Goal: Task Accomplishment & Management: Complete application form

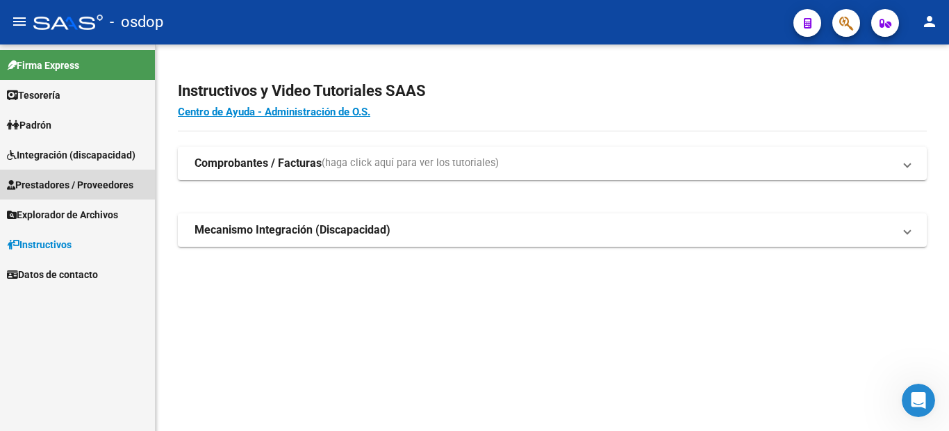
click at [79, 183] on span "Prestadores / Proveedores" at bounding box center [70, 184] width 126 height 15
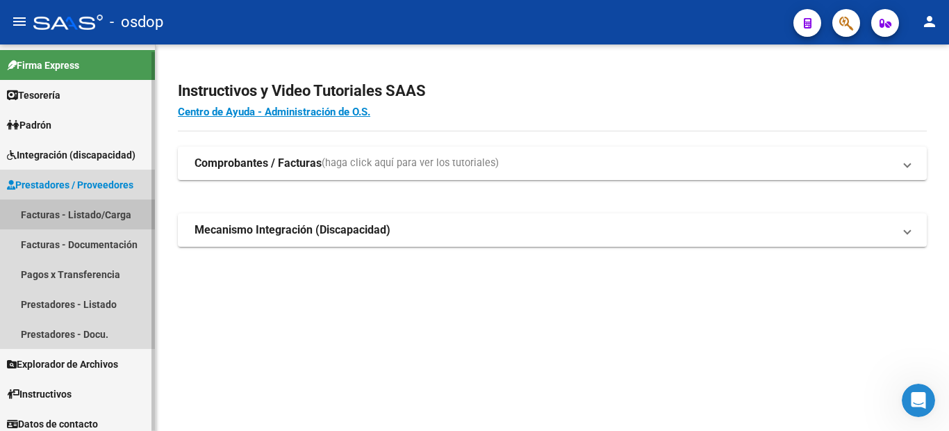
click at [95, 215] on link "Facturas - Listado/Carga" at bounding box center [77, 214] width 155 height 30
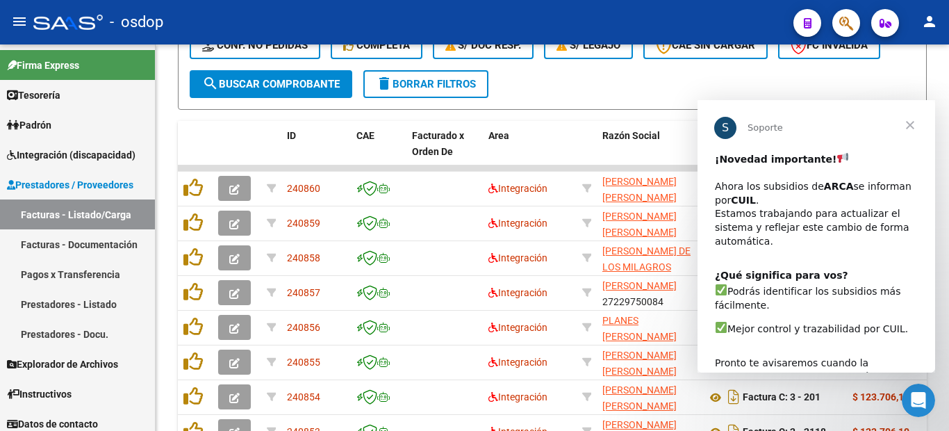
click at [906, 124] on span "Cerrar" at bounding box center [910, 125] width 50 height 50
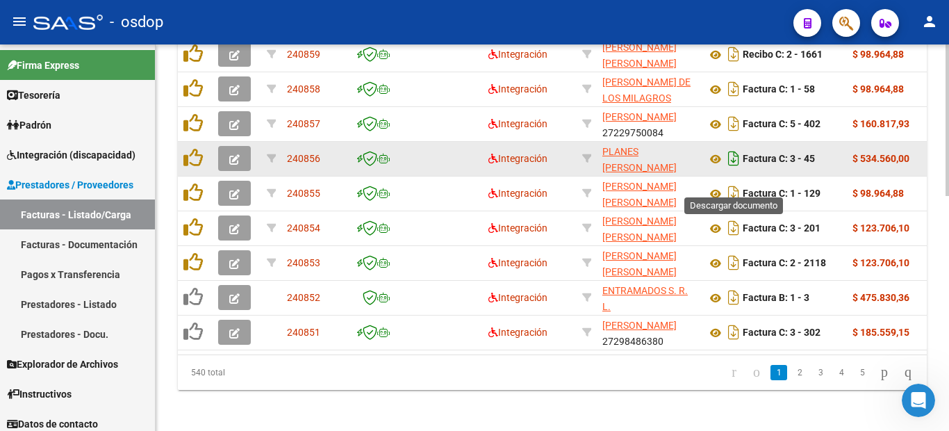
scroll to position [601, 0]
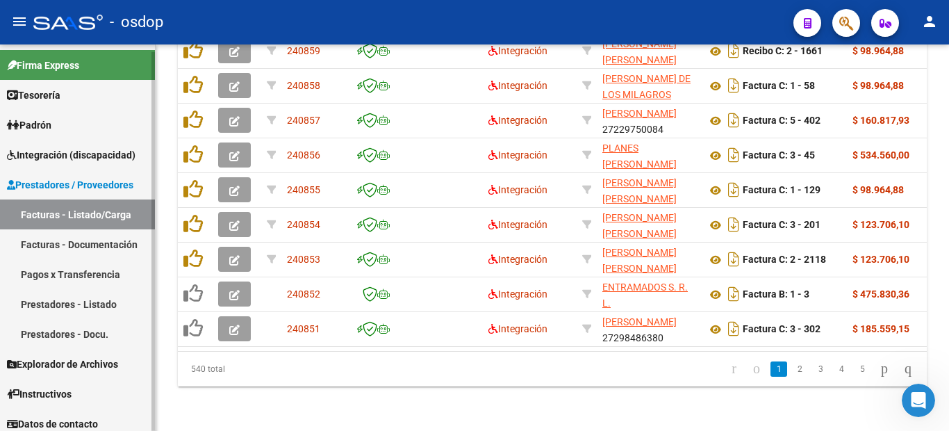
click at [96, 158] on span "Integración (discapacidad)" at bounding box center [71, 154] width 129 height 15
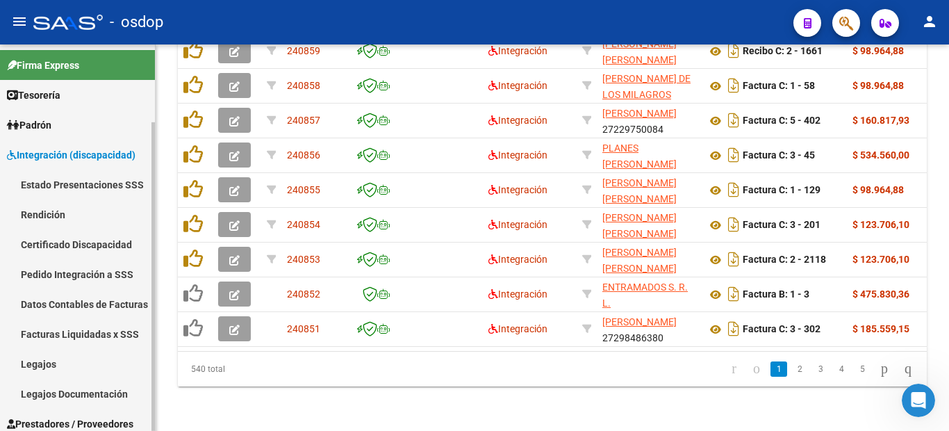
click at [65, 278] on link "Pedido Integración a SSS" at bounding box center [77, 274] width 155 height 30
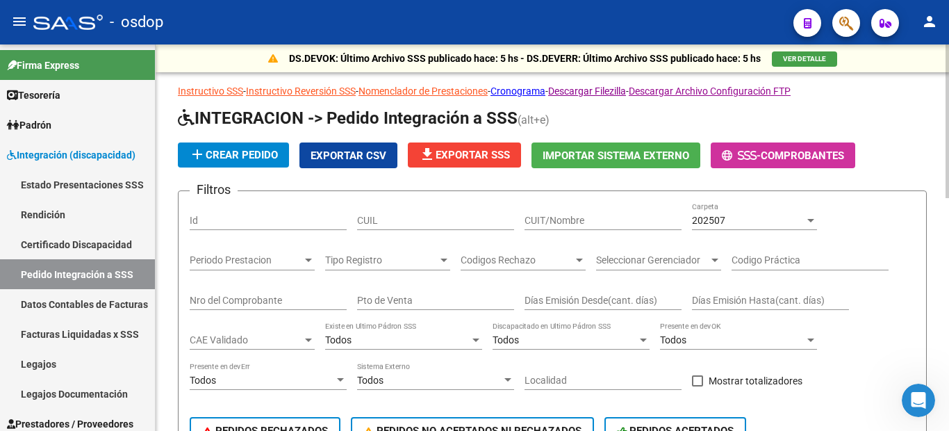
click at [352, 152] on span "Exportar CSV" at bounding box center [349, 155] width 76 height 13
click at [69, 21] on div at bounding box center [68, 22] width 70 height 15
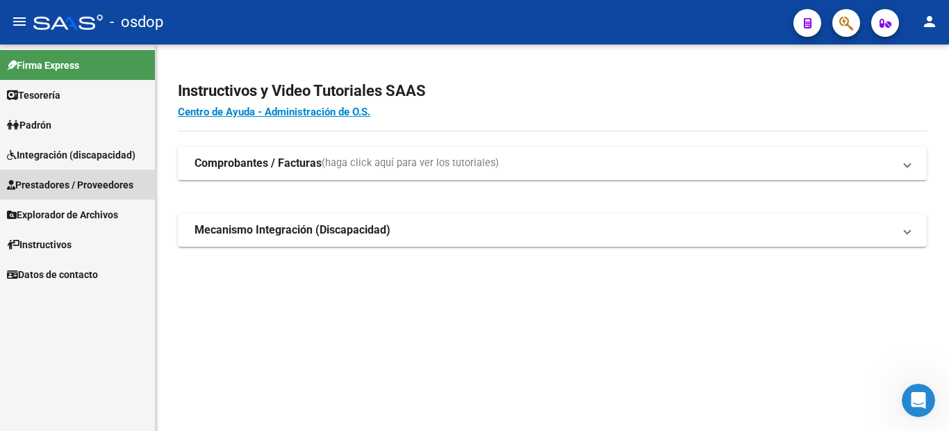
click at [67, 185] on span "Prestadores / Proveedores" at bounding box center [70, 184] width 126 height 15
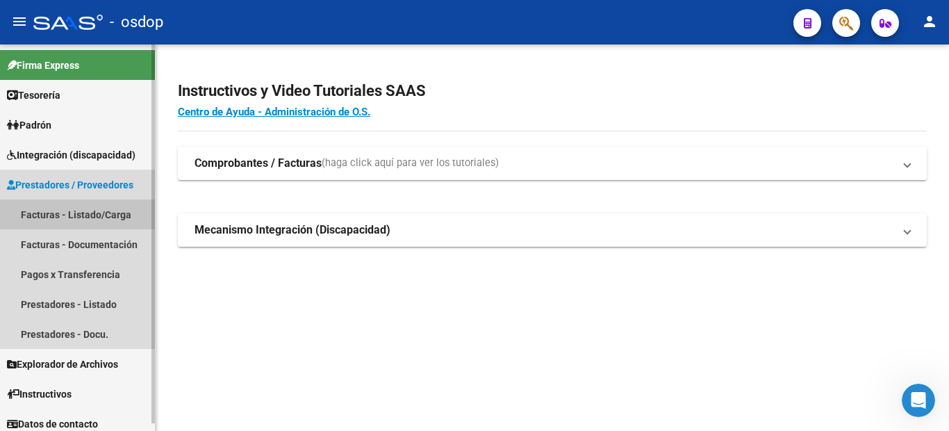
click at [62, 215] on link "Facturas - Listado/Carga" at bounding box center [77, 214] width 155 height 30
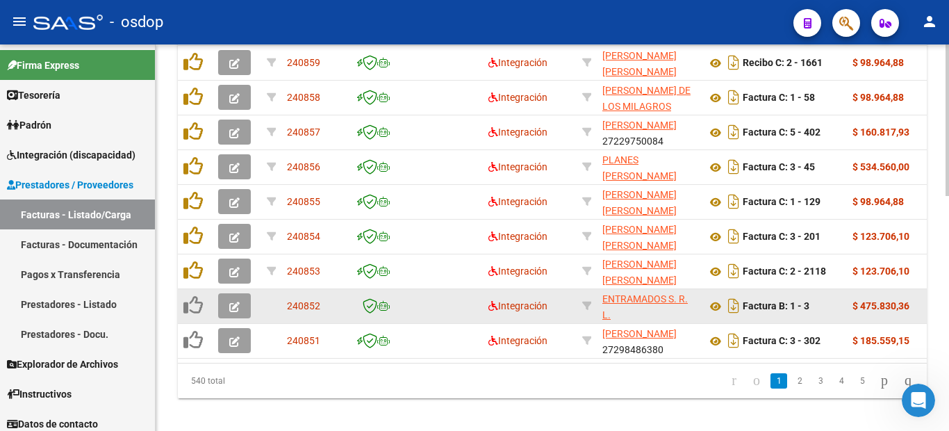
scroll to position [601, 0]
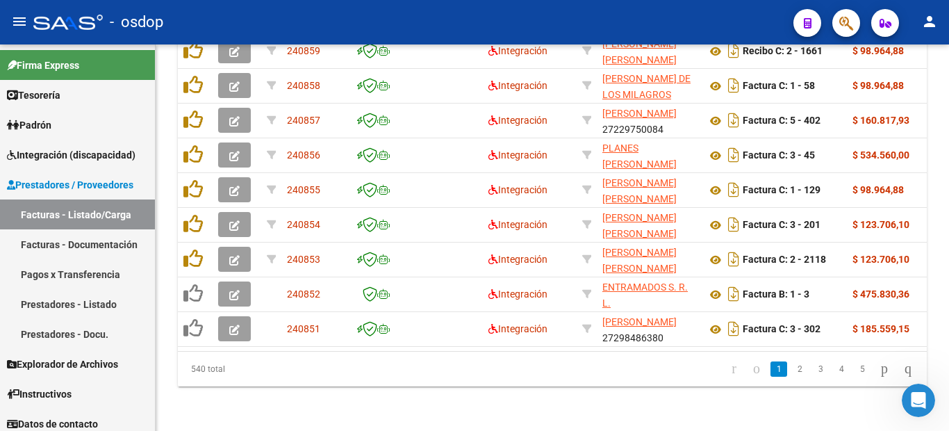
click at [65, 16] on div at bounding box center [68, 22] width 70 height 15
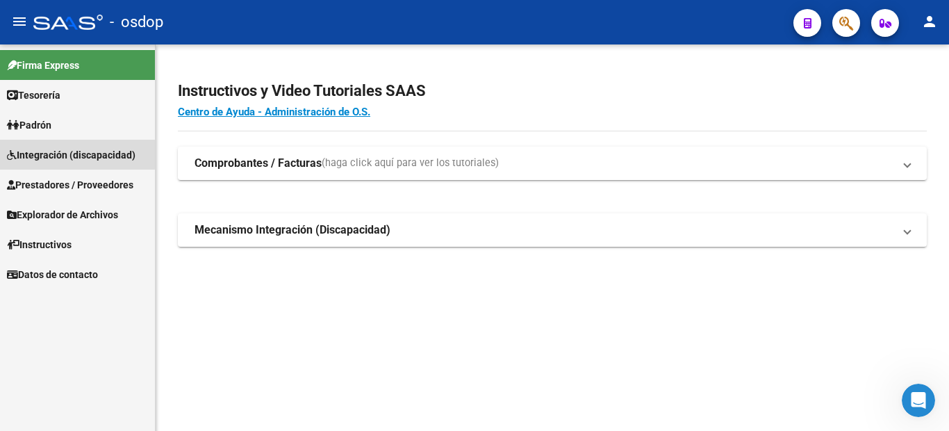
click at [57, 156] on span "Integración (discapacidad)" at bounding box center [71, 154] width 129 height 15
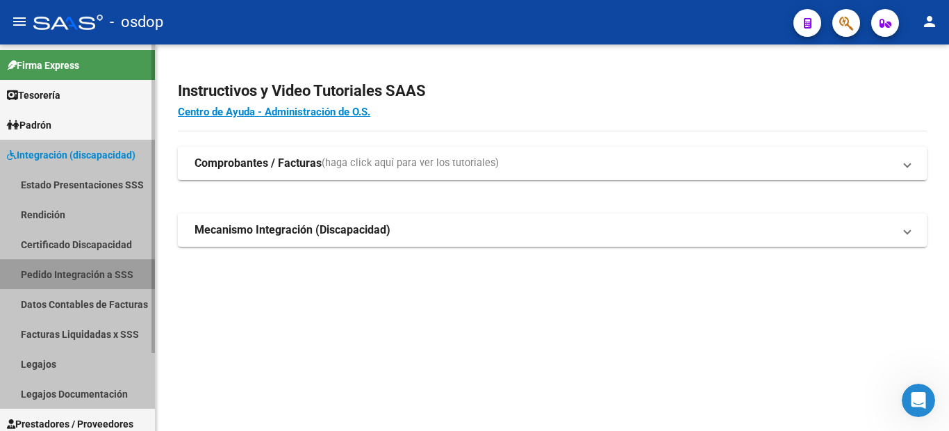
click at [75, 275] on link "Pedido Integración a SSS" at bounding box center [77, 274] width 155 height 30
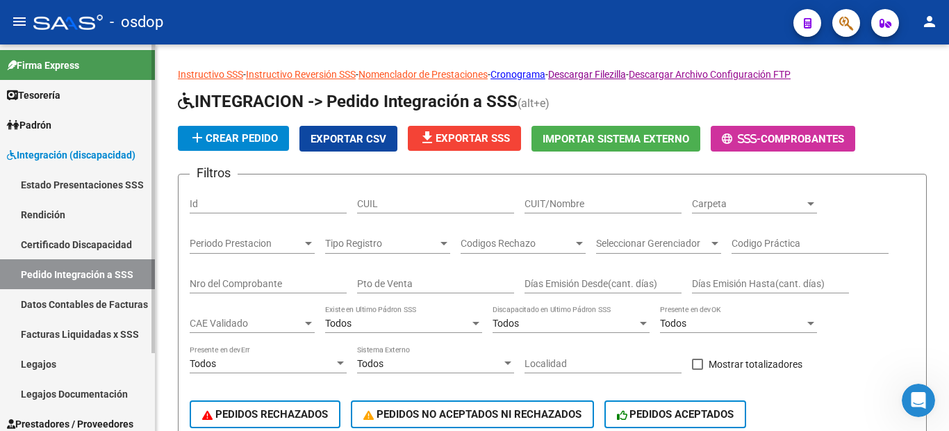
click at [75, 275] on link "Pedido Integración a SSS" at bounding box center [77, 274] width 155 height 30
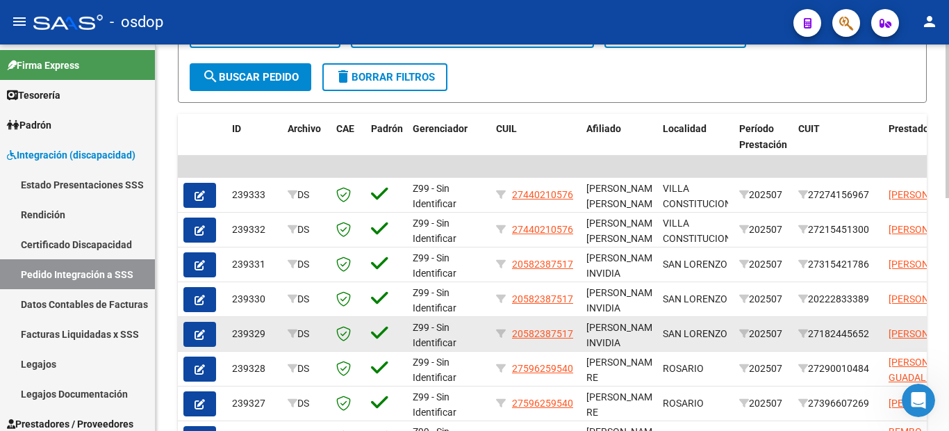
scroll to position [417, 0]
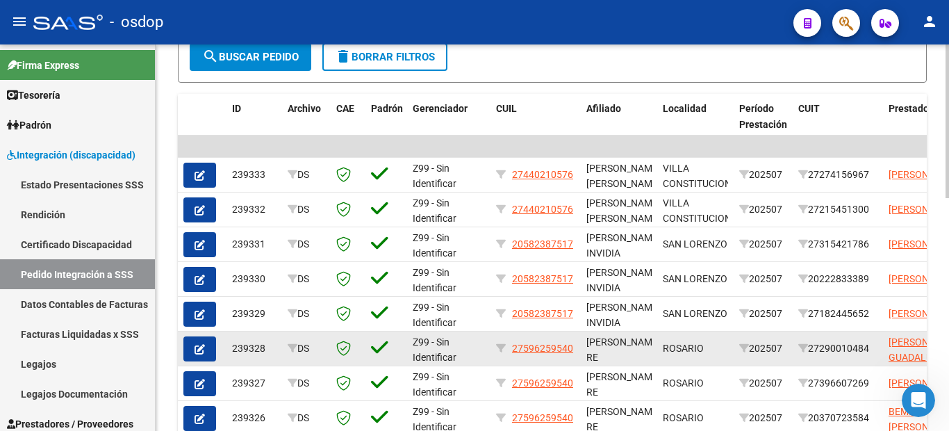
click at [678, 359] on datatable-body-cell "ROSARIO" at bounding box center [696, 349] width 76 height 34
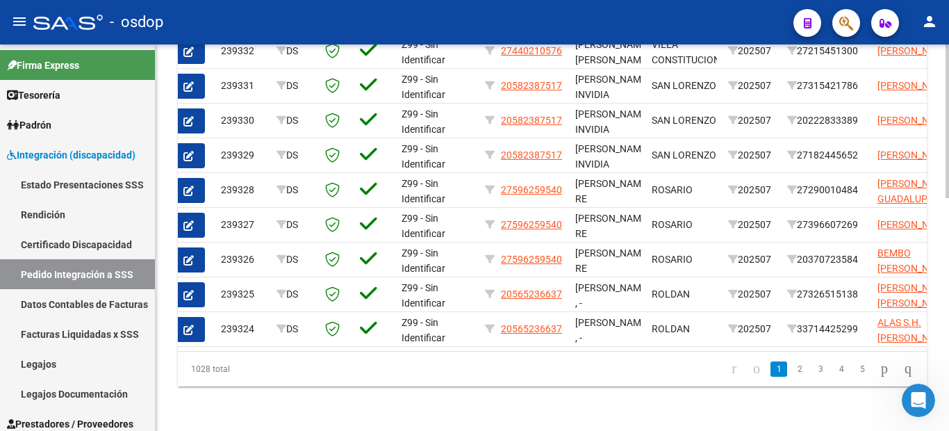
scroll to position [0, 0]
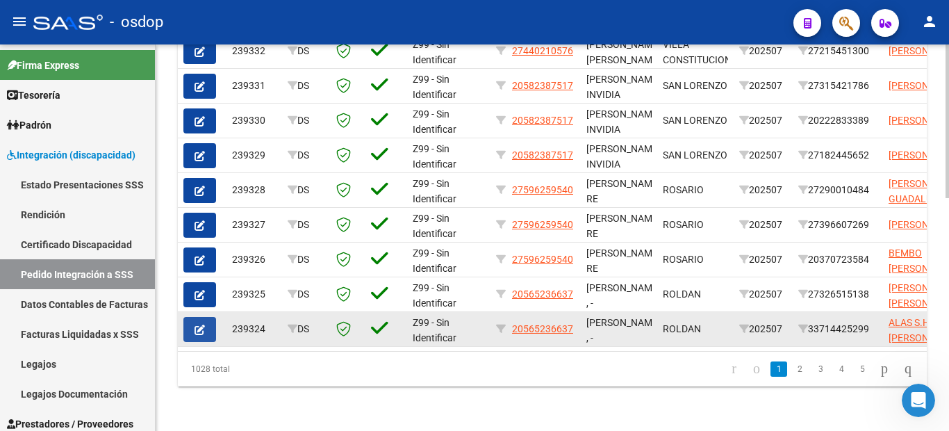
click at [207, 321] on button "button" at bounding box center [199, 329] width 33 height 25
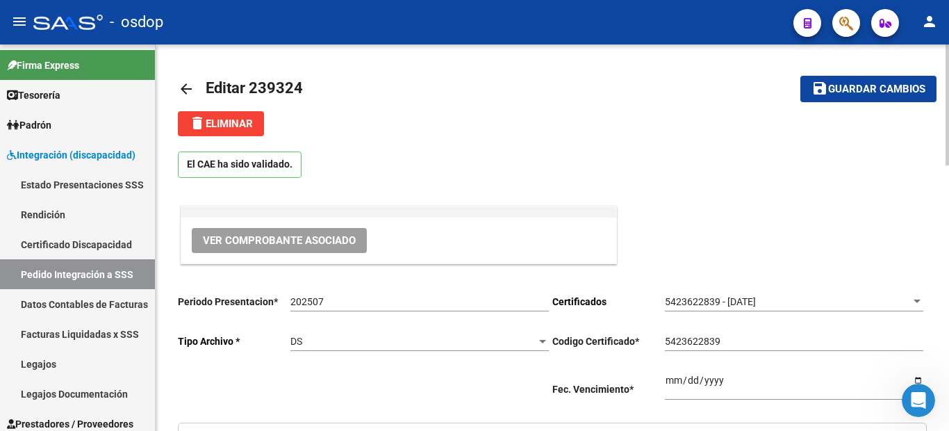
type input "20565236637"
drag, startPoint x: 945, startPoint y: 156, endPoint x: 949, endPoint y: 206, distance: 50.2
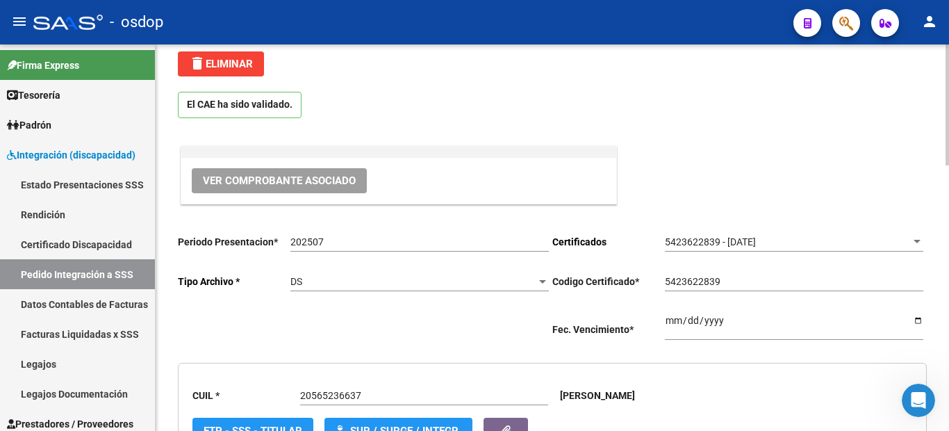
scroll to position [13, 0]
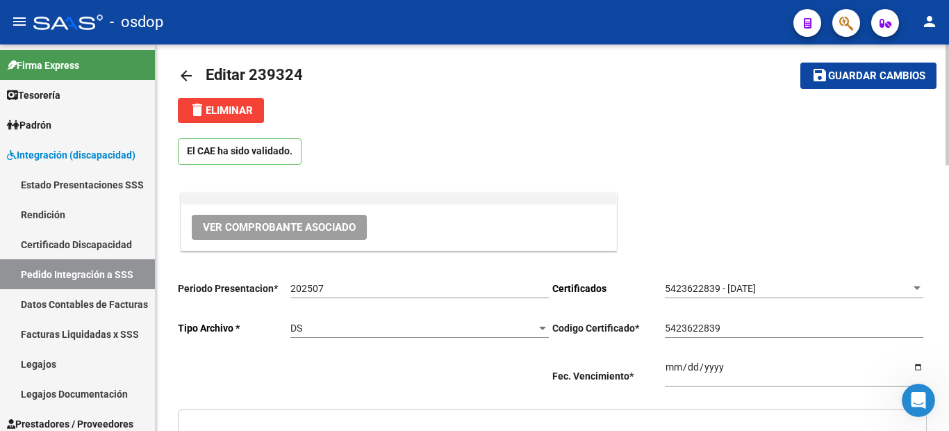
click at [949, 135] on div at bounding box center [947, 104] width 3 height 121
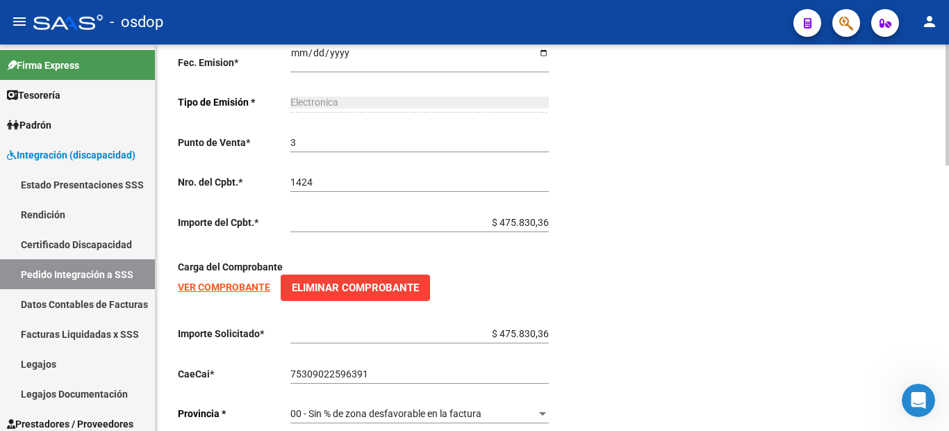
scroll to position [845, 0]
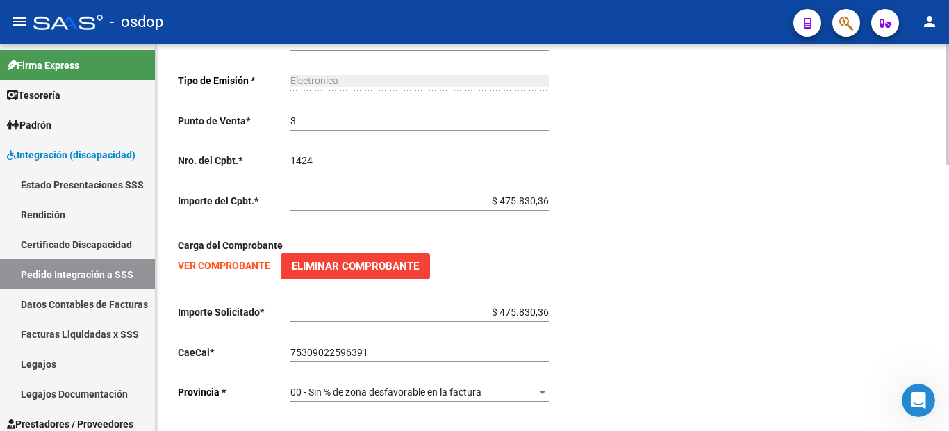
click at [949, 165] on div at bounding box center [947, 104] width 3 height 121
